Goal: Task Accomplishment & Management: Manage account settings

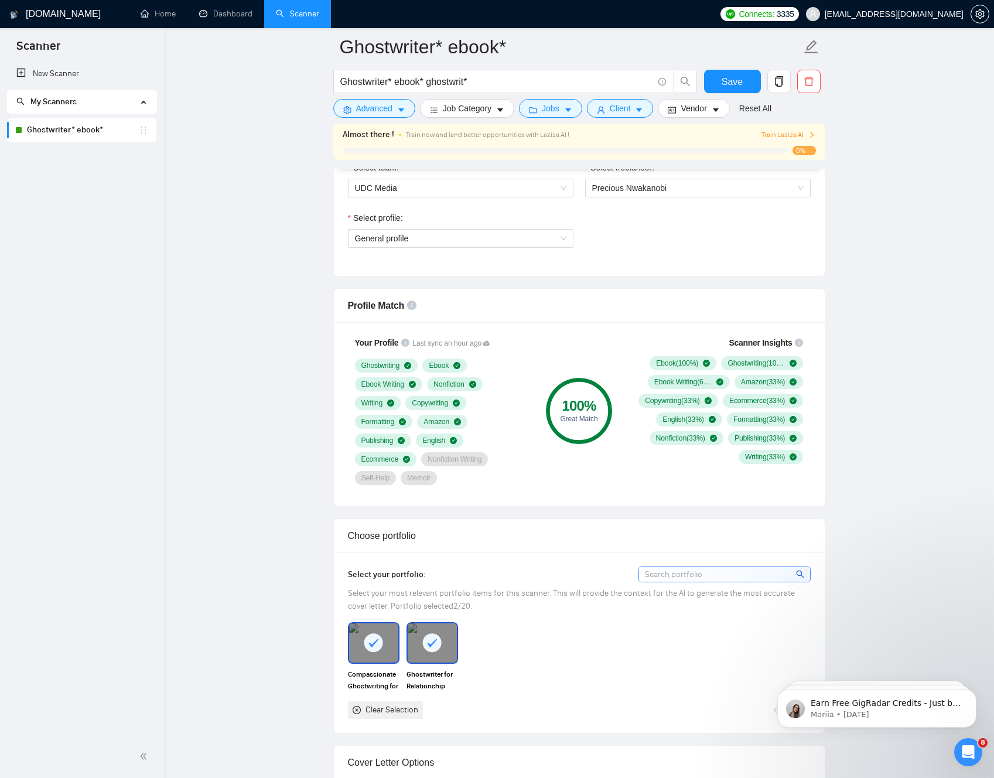
scroll to position [640, 0]
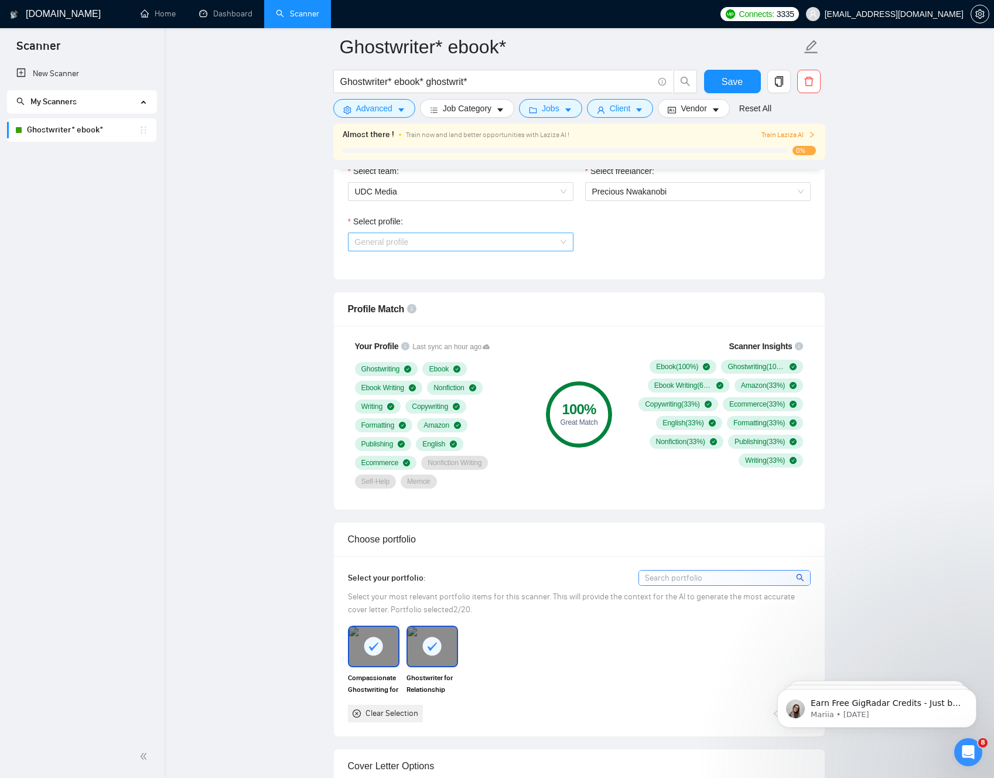
click at [559, 246] on span "General profile" at bounding box center [460, 242] width 211 height 18
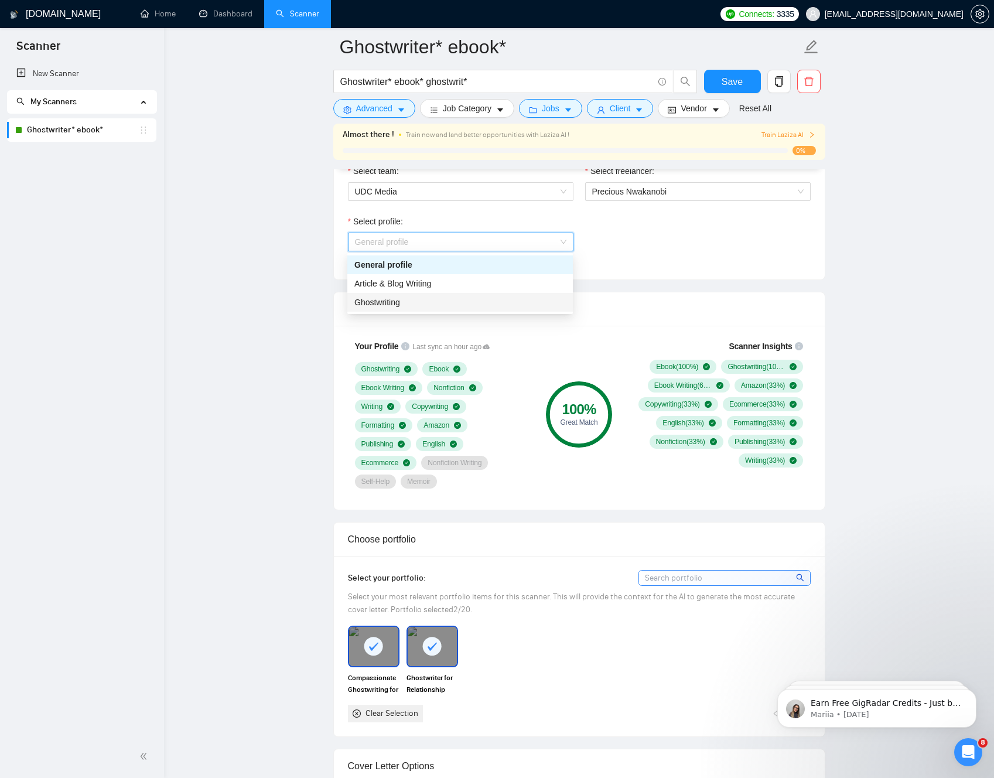
click at [483, 300] on div "Ghostwriting" at bounding box center [459, 302] width 211 height 13
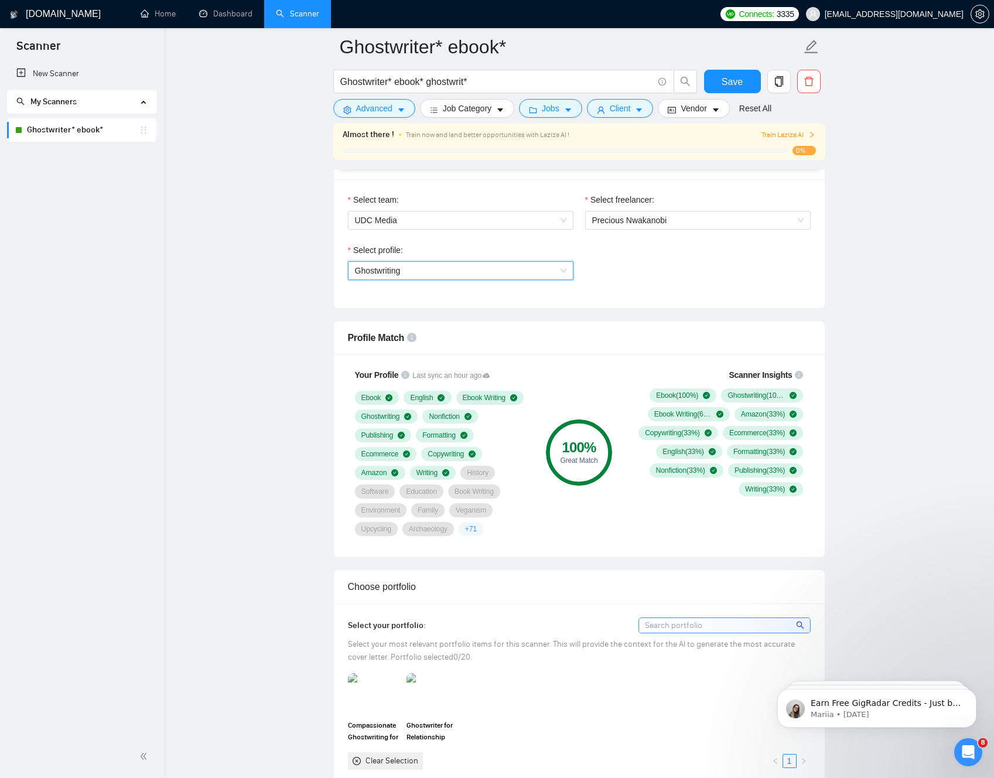
scroll to position [888, 0]
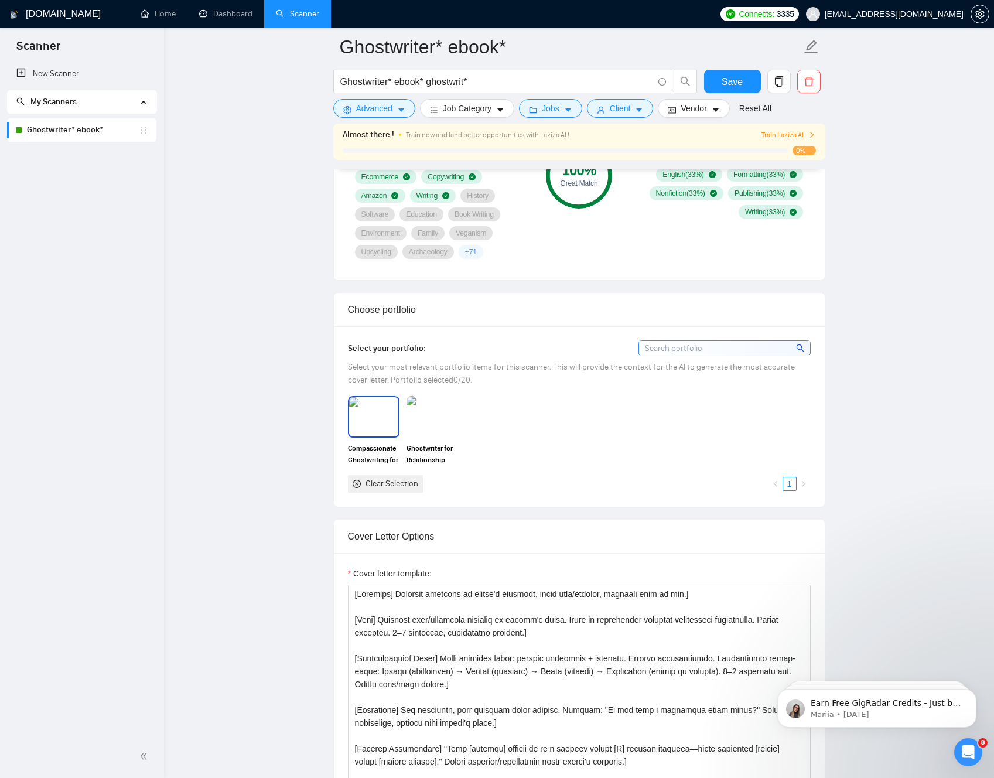
click at [368, 405] on img at bounding box center [373, 416] width 49 height 39
click at [447, 422] on img at bounding box center [432, 416] width 49 height 39
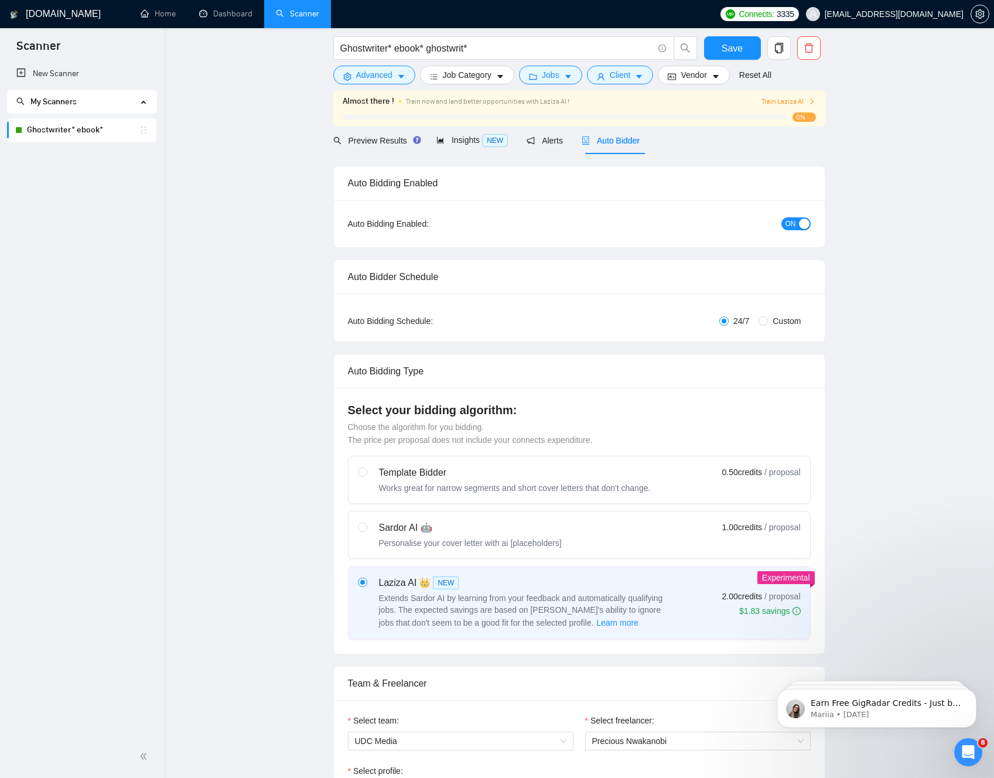
scroll to position [0, 0]
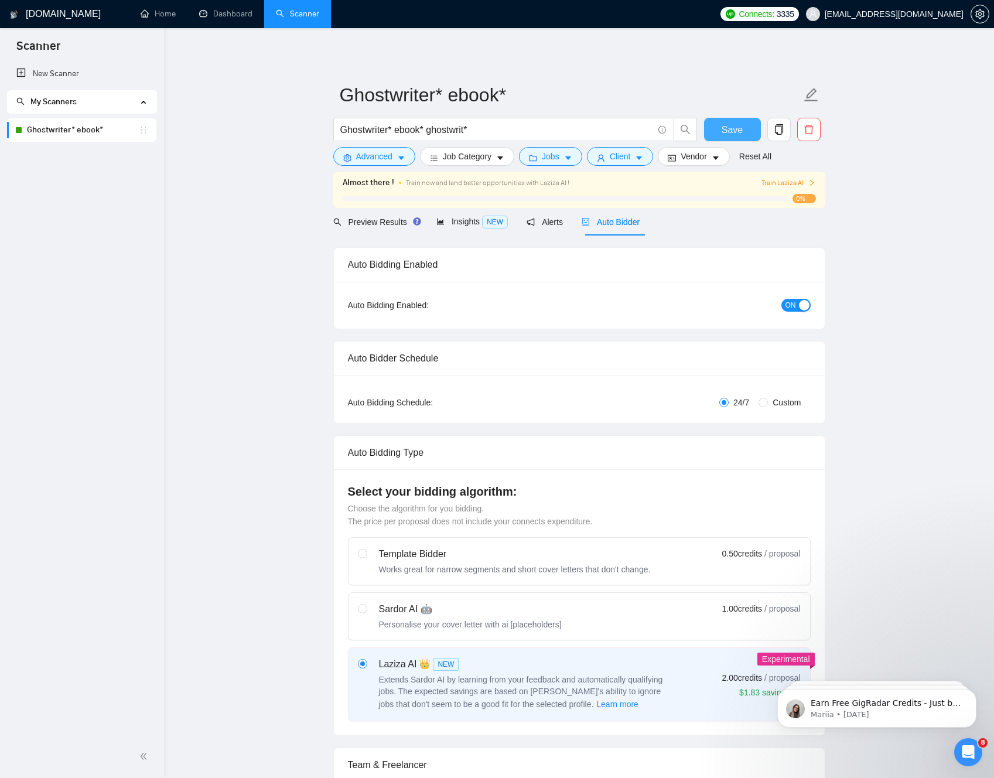
click at [726, 139] on button "Save" at bounding box center [732, 129] width 57 height 23
checkbox input "true"
click at [224, 17] on link "Dashboard" at bounding box center [225, 14] width 53 height 10
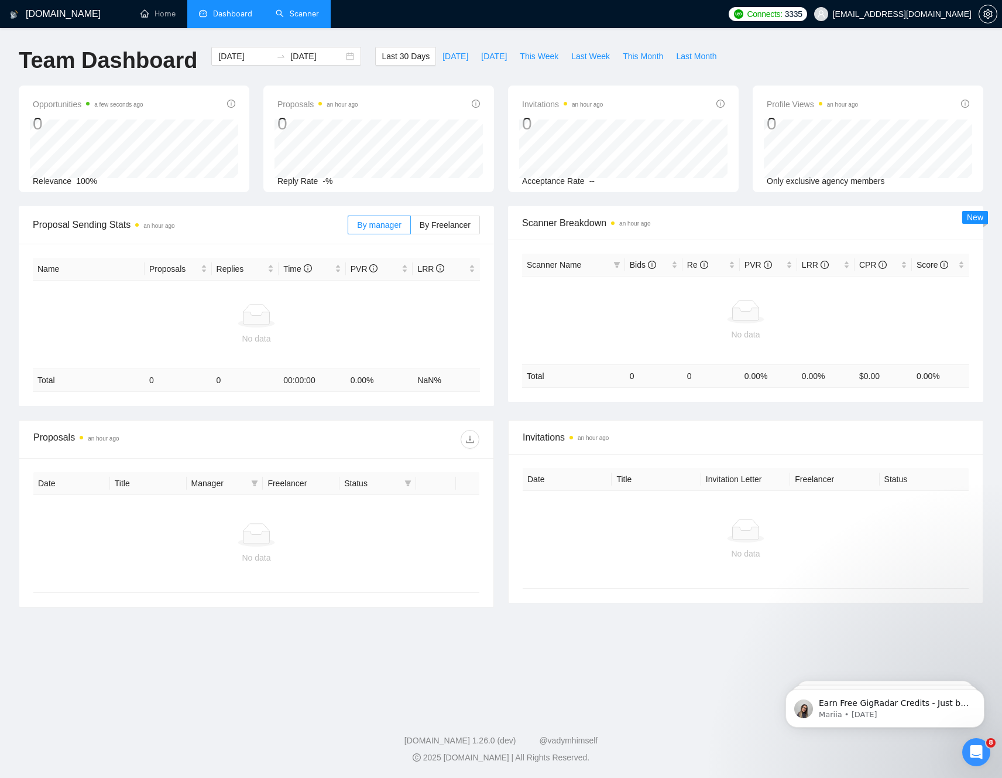
click at [301, 15] on link "Scanner" at bounding box center [297, 14] width 43 height 10
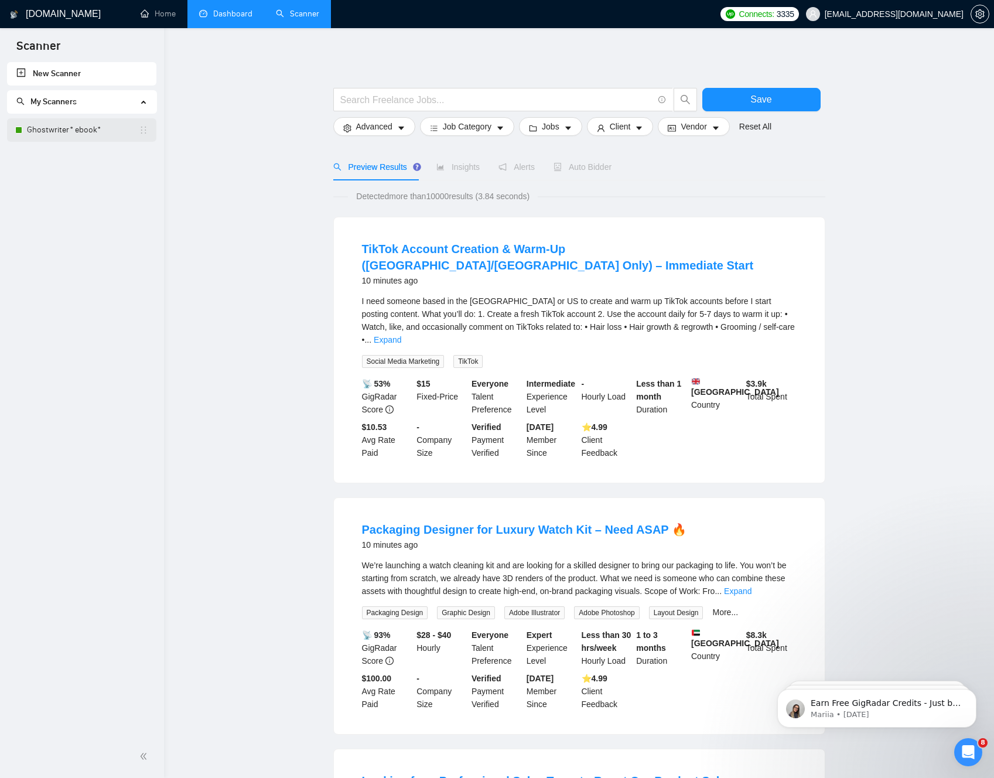
click at [67, 134] on link "Ghostwriter* ebook*" at bounding box center [83, 129] width 112 height 23
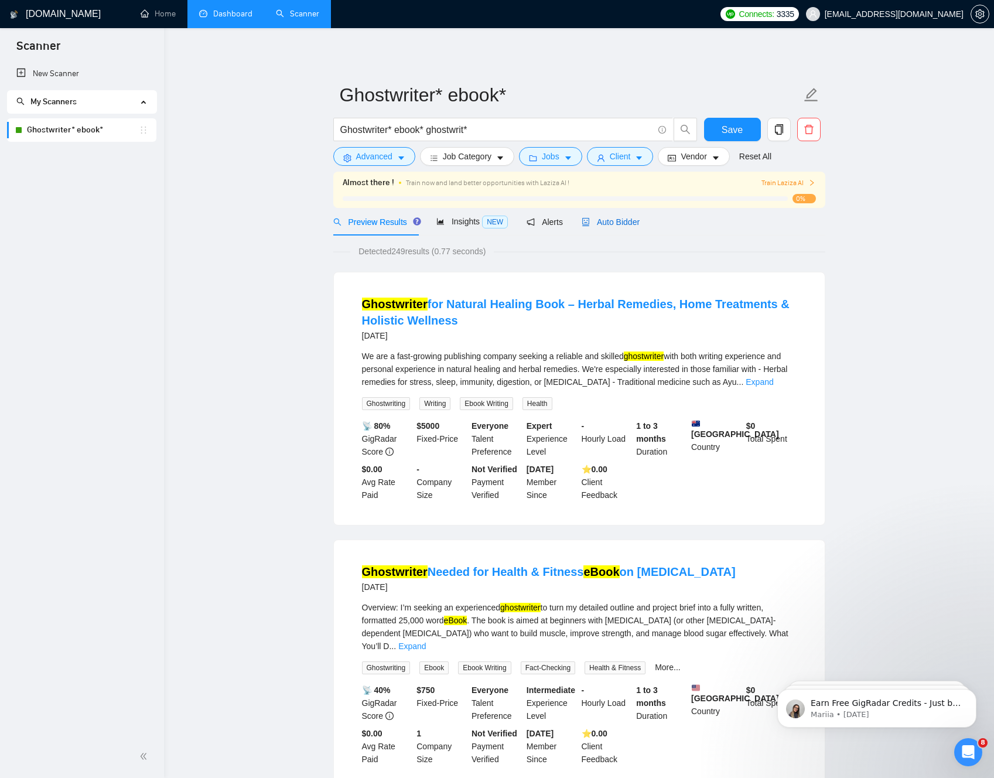
click at [617, 215] on div "Auto Bidder" at bounding box center [610, 221] width 58 height 13
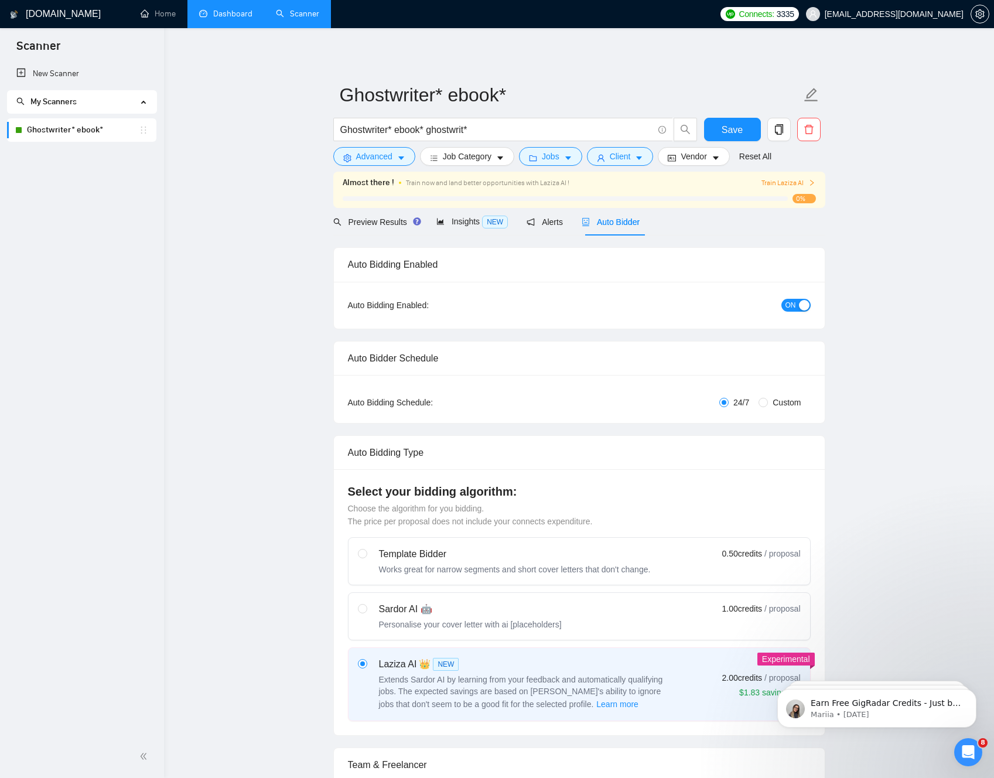
checkbox input "true"
